Goal: Find specific page/section: Find specific page/section

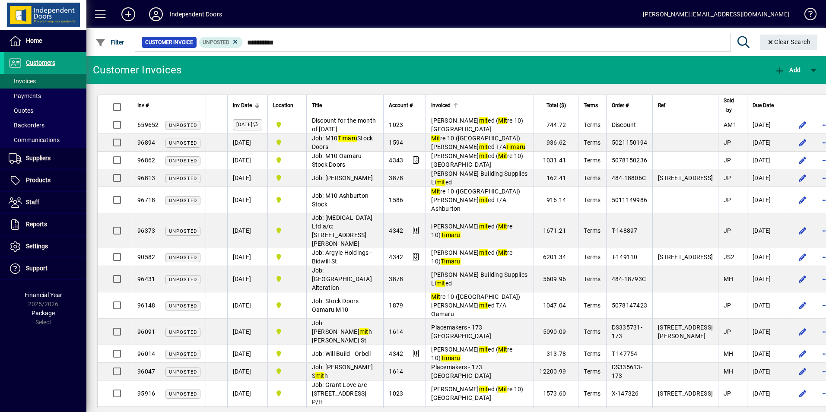
type input "**********"
click at [453, 105] on div at bounding box center [455, 105] width 5 height 5
